Goal: Find specific page/section

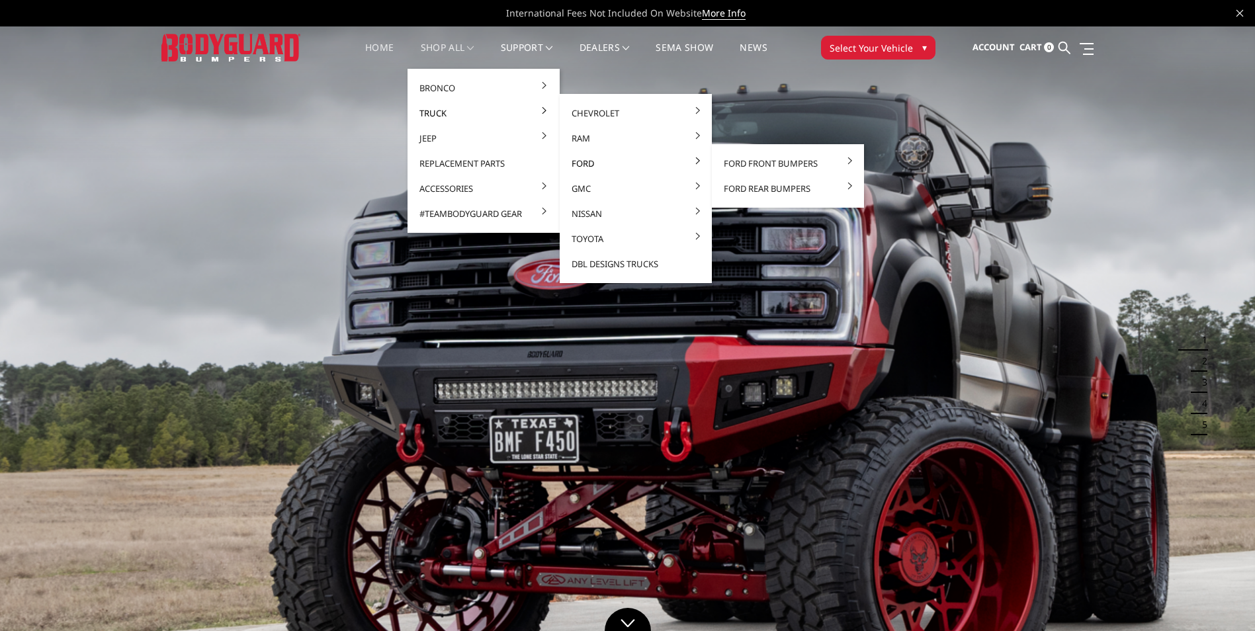
click at [606, 163] on link "Ford" at bounding box center [636, 163] width 142 height 25
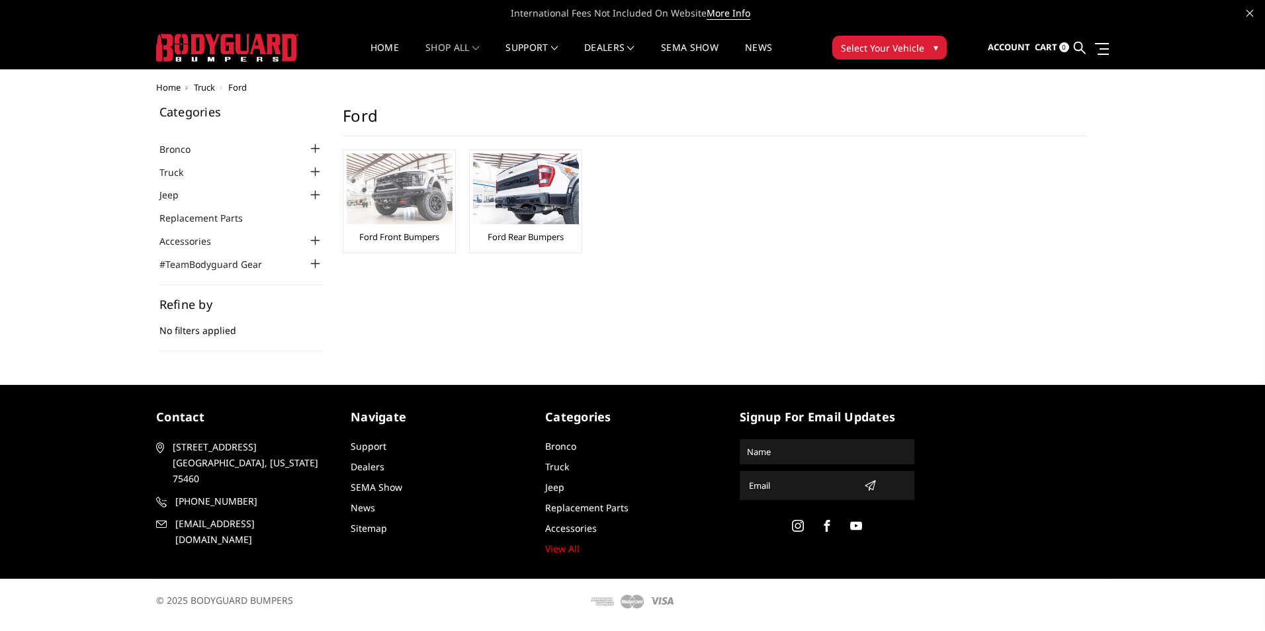
click at [425, 233] on link "Ford Front Bumpers" at bounding box center [399, 237] width 80 height 12
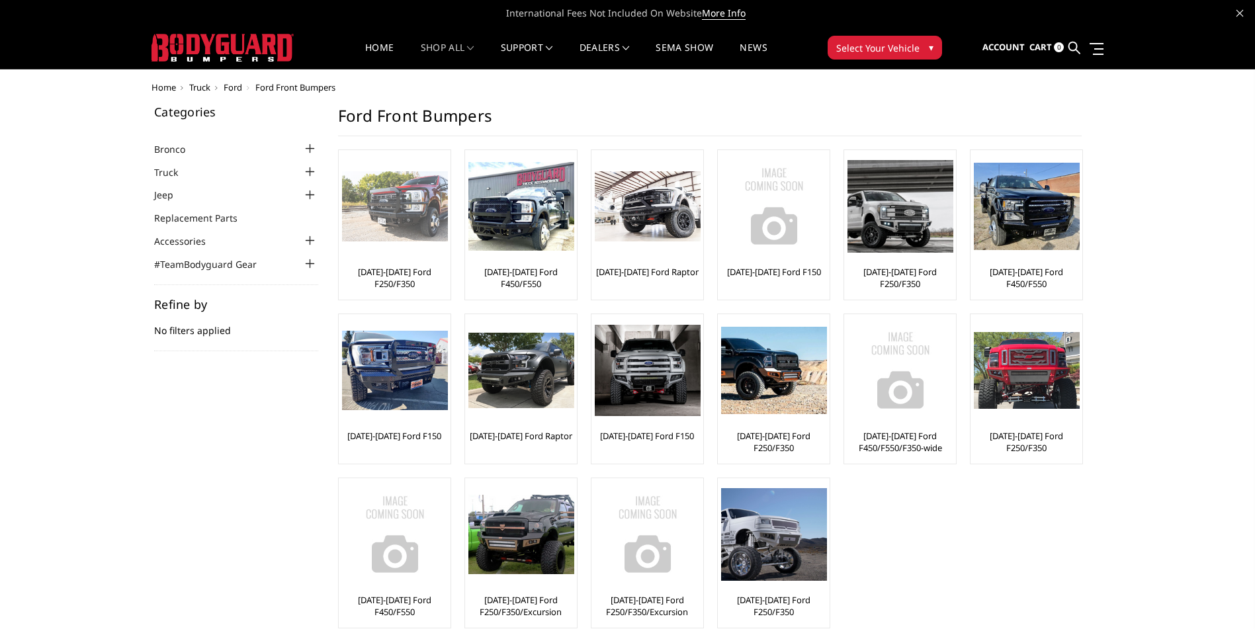
click at [432, 257] on div at bounding box center [395, 207] width 106 height 106
